Goal: Task Accomplishment & Management: Manage account settings

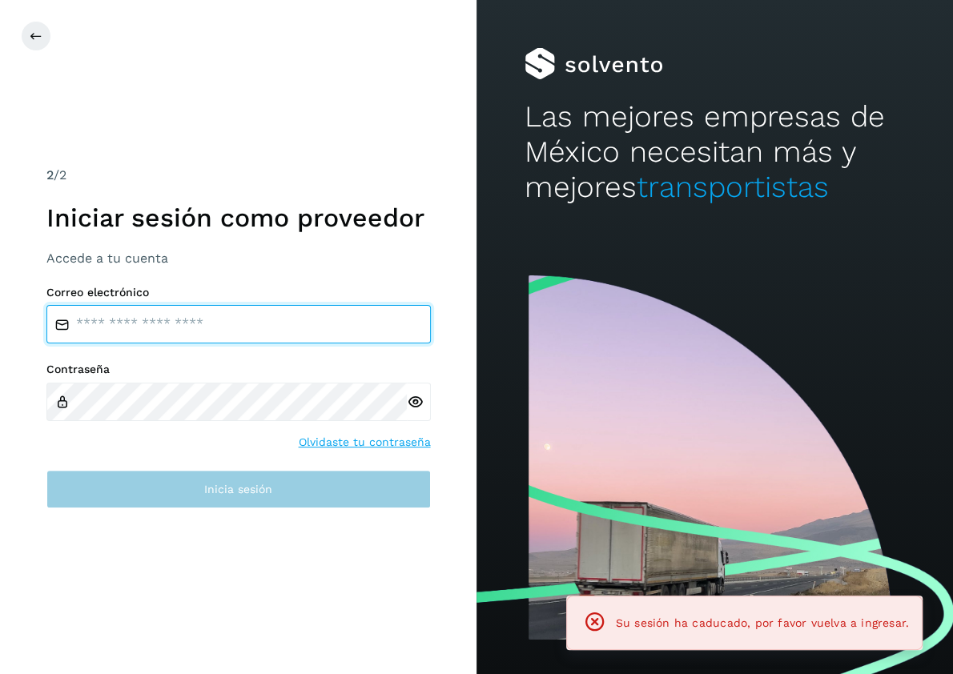
type input "**********"
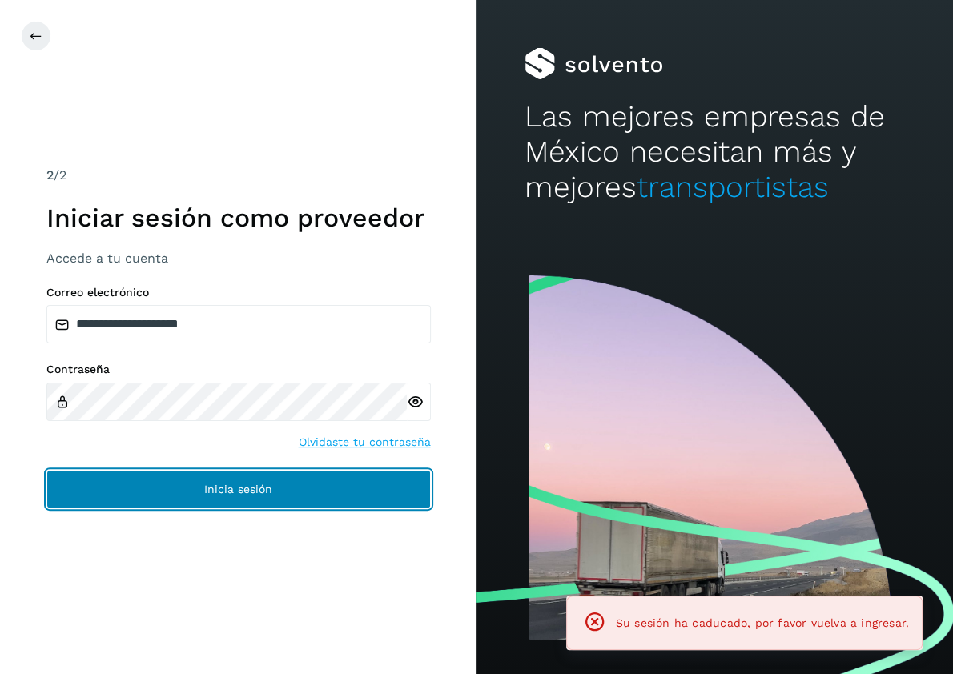
drag, startPoint x: 265, startPoint y: 496, endPoint x: 264, endPoint y: 481, distance: 15.2
click at [265, 492] on button "Inicia sesión" at bounding box center [238, 489] width 384 height 38
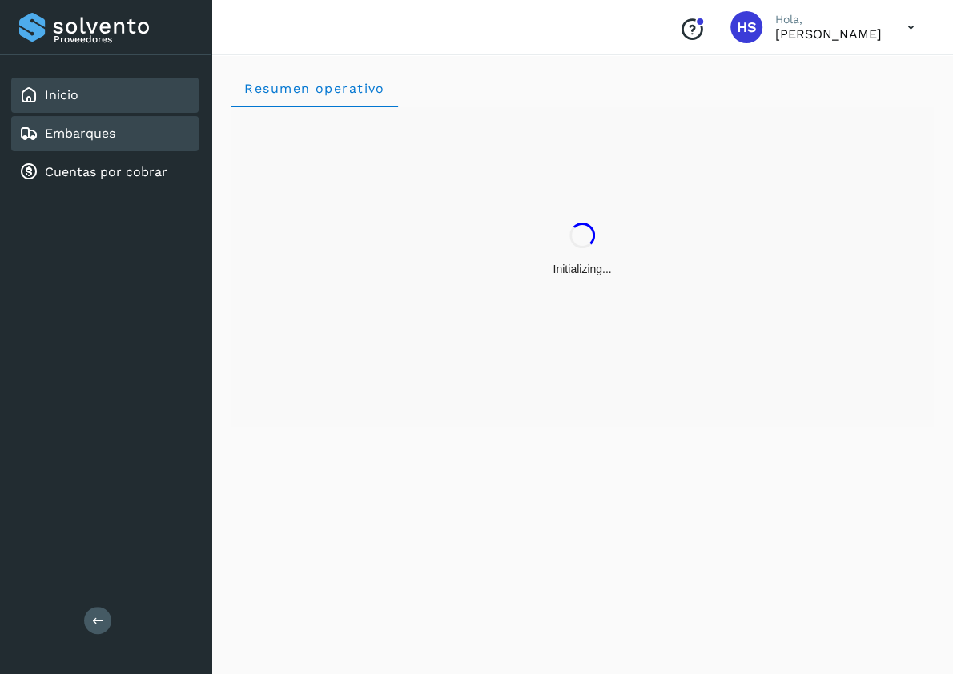
click at [73, 139] on link "Embarques" at bounding box center [80, 133] width 70 height 15
